Goal: Learn about a topic: Learn about a topic

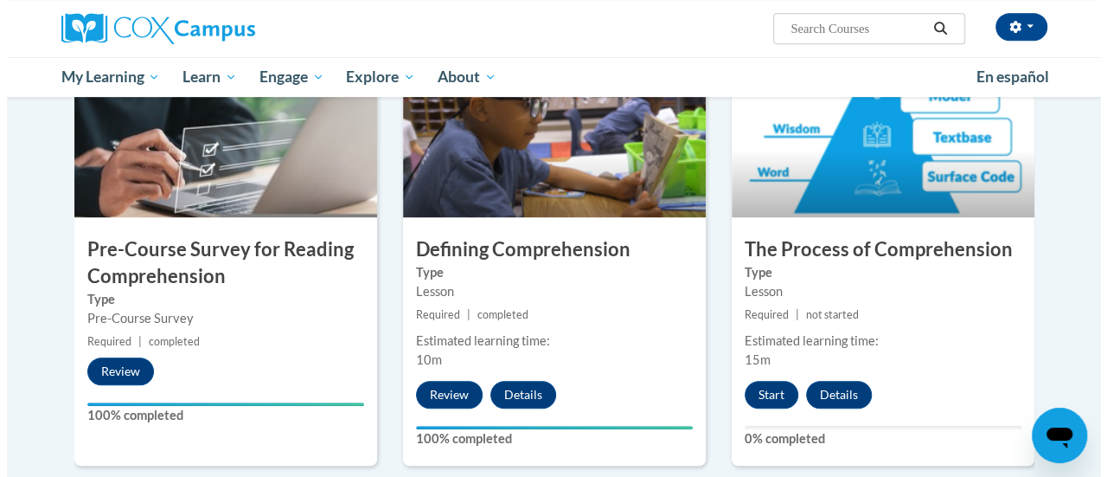
scroll to position [408, 0]
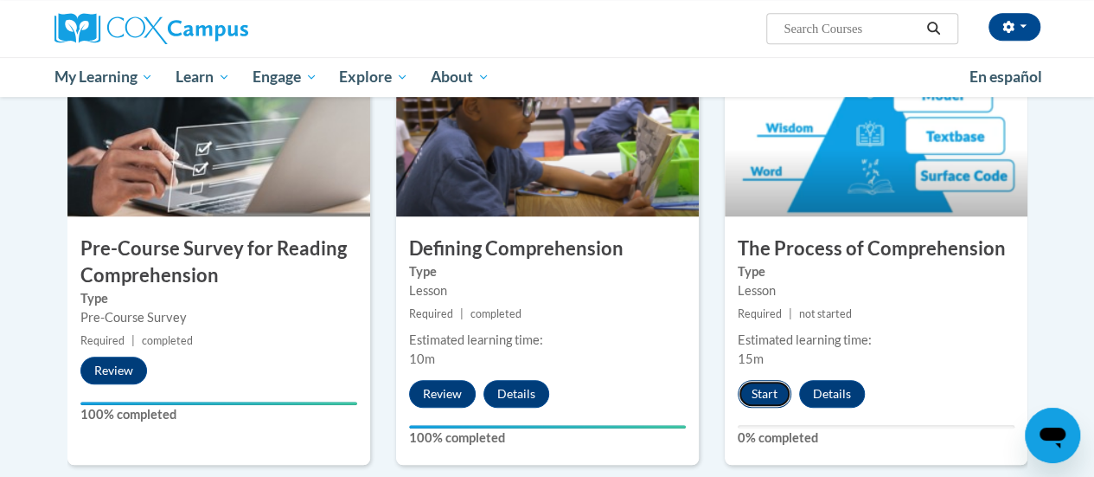
click at [760, 403] on button "Start" at bounding box center [765, 394] width 54 height 28
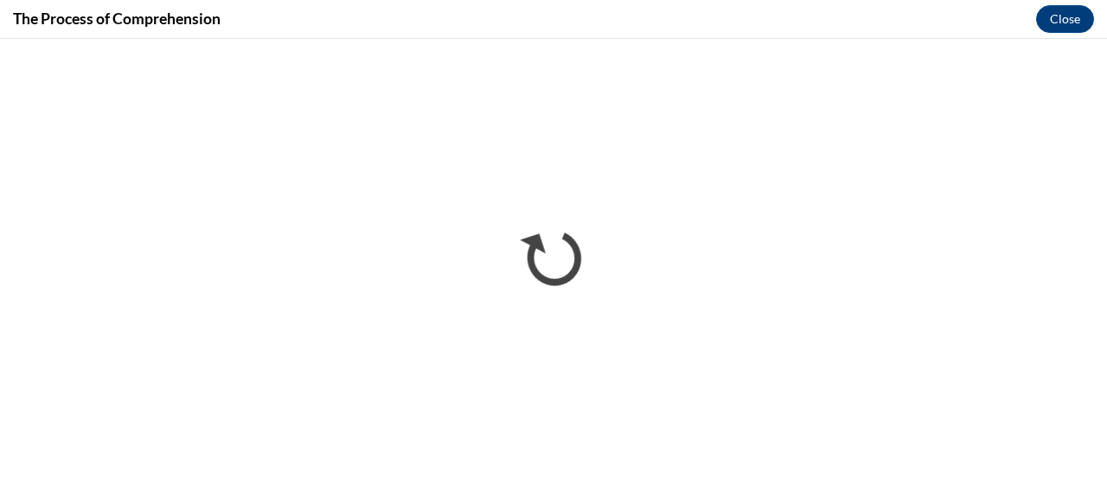
scroll to position [0, 0]
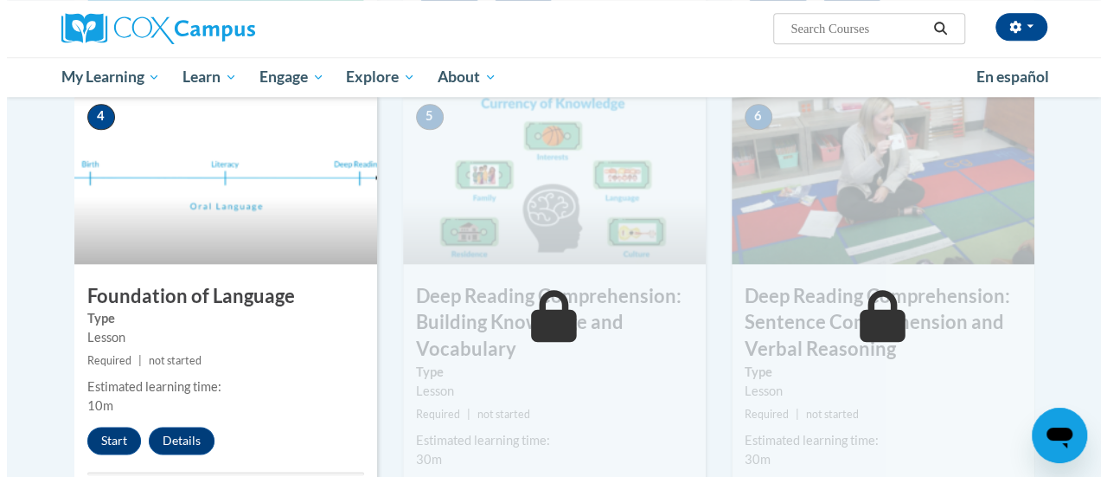
scroll to position [813, 0]
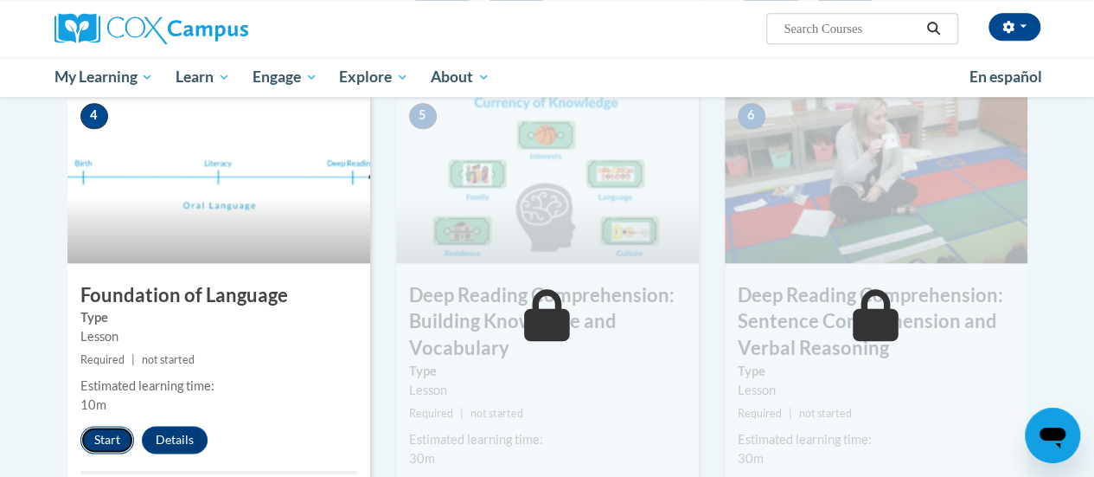
click at [103, 433] on button "Start" at bounding box center [107, 440] width 54 height 28
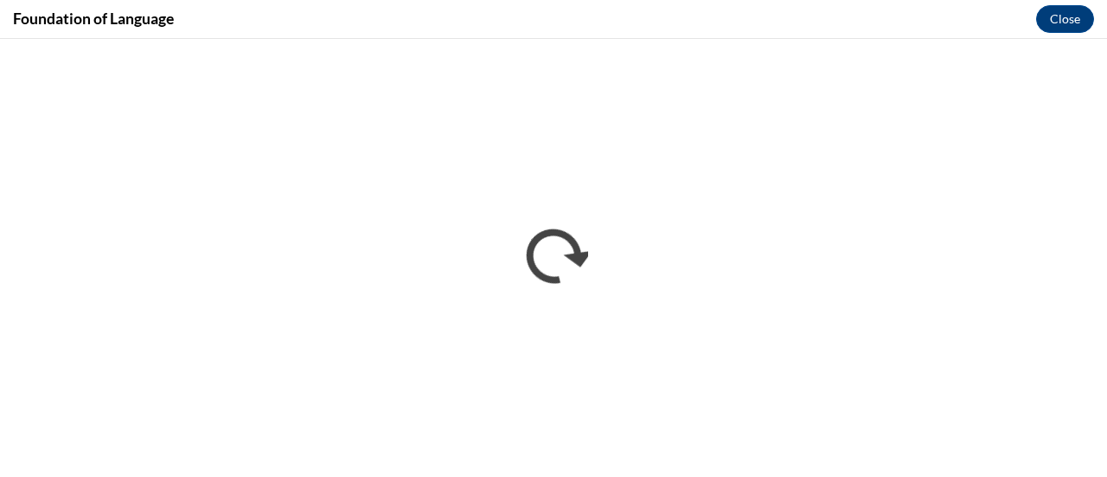
scroll to position [0, 0]
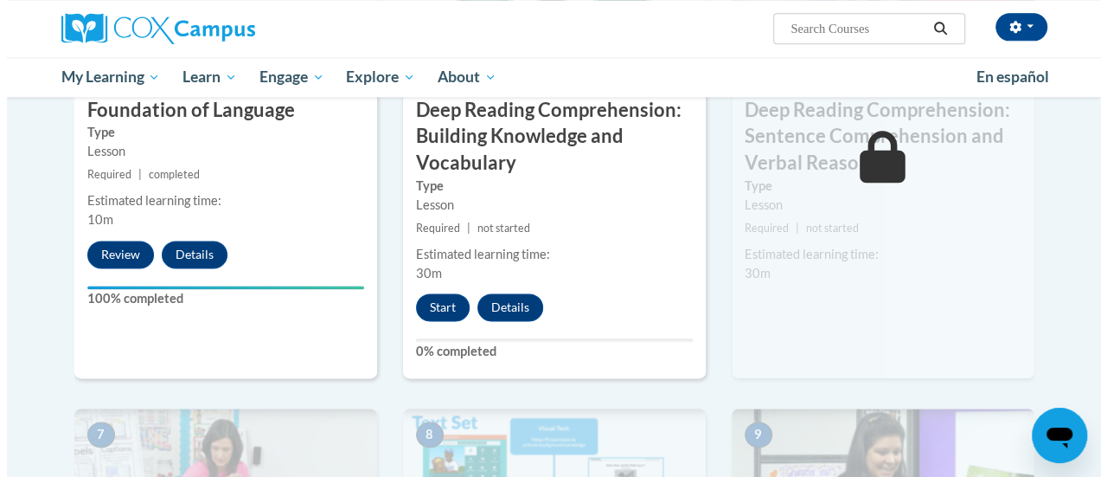
scroll to position [1003, 0]
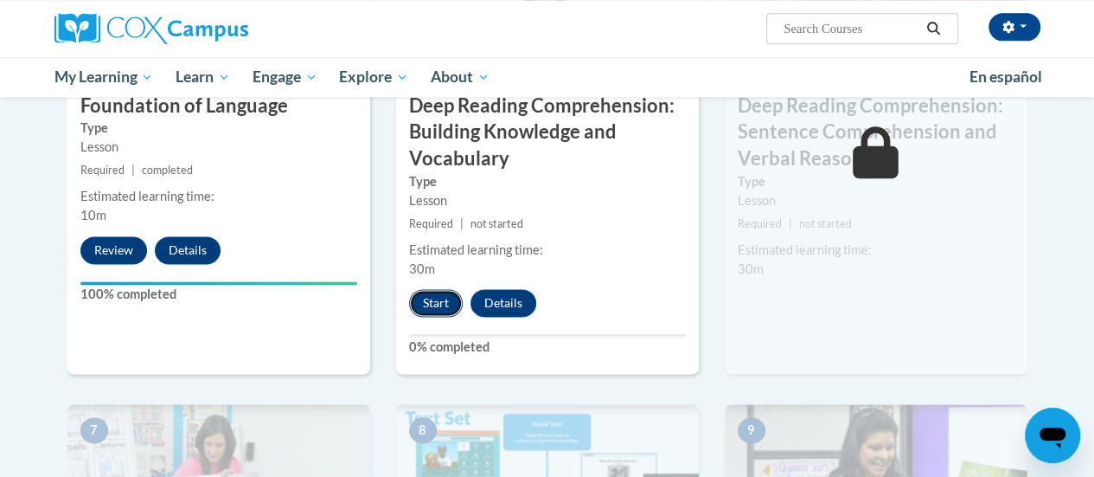
click at [436, 304] on button "Start" at bounding box center [436, 303] width 54 height 28
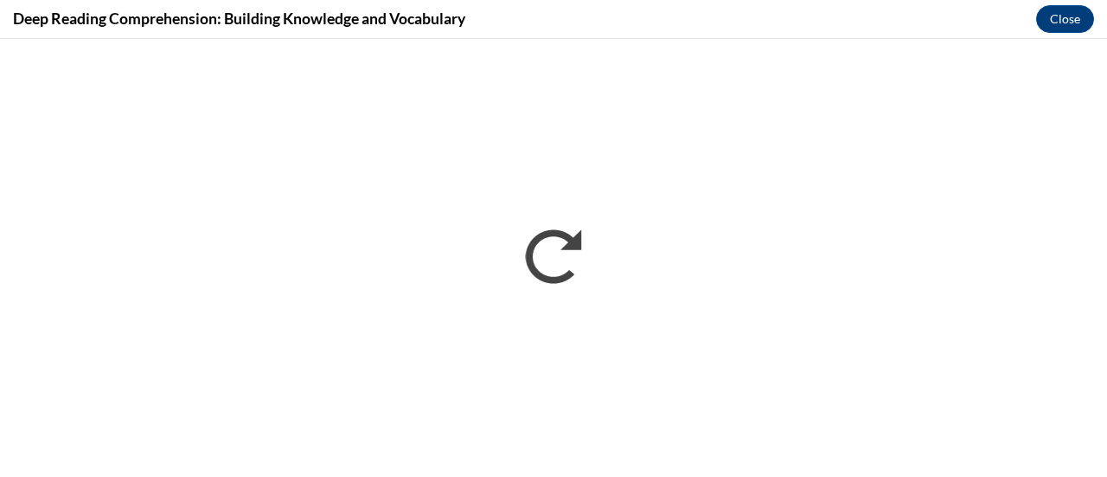
scroll to position [0, 0]
